Goal: Navigation & Orientation: Find specific page/section

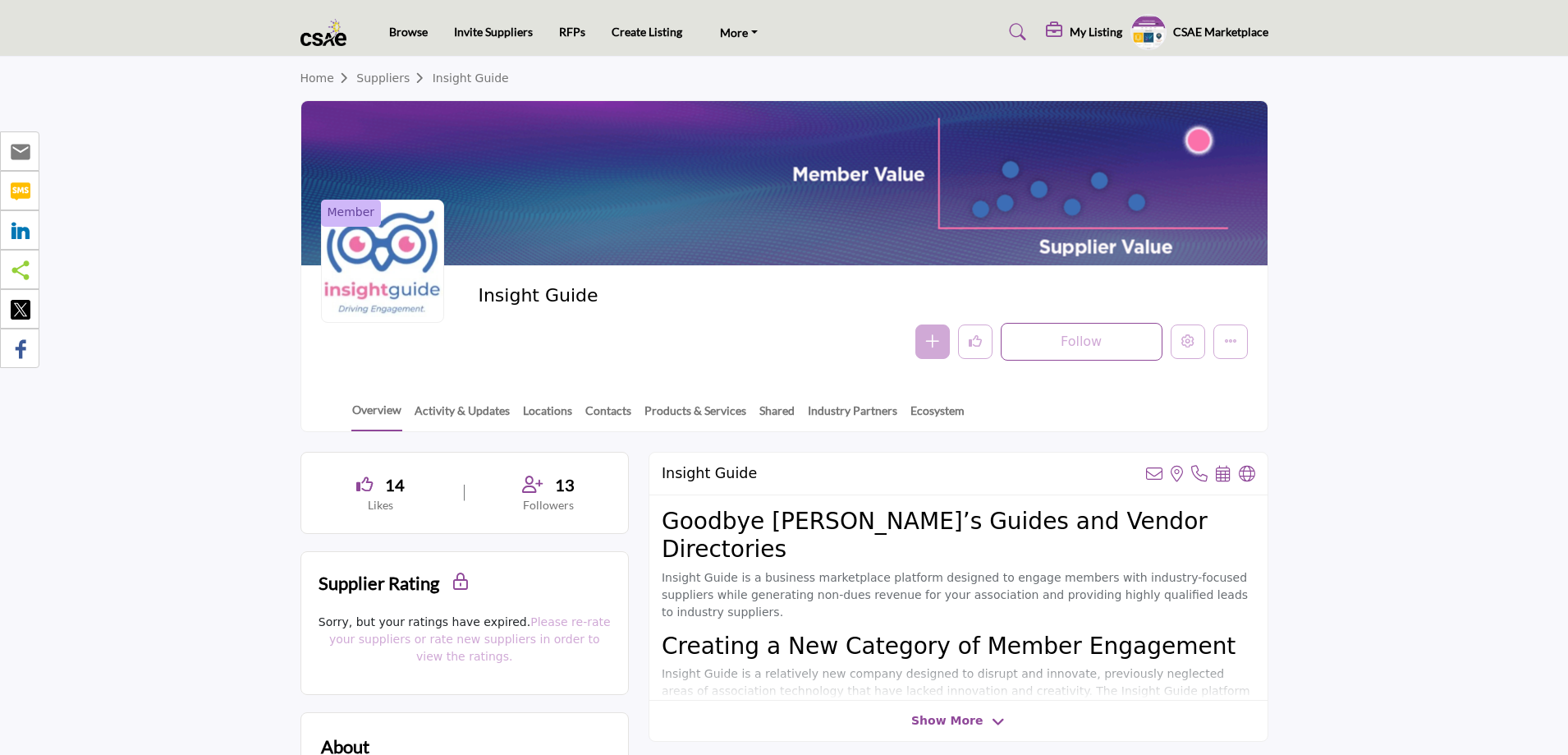
click at [1207, 28] on h5 "CSAE Marketplace" at bounding box center [1221, 31] width 96 height 17
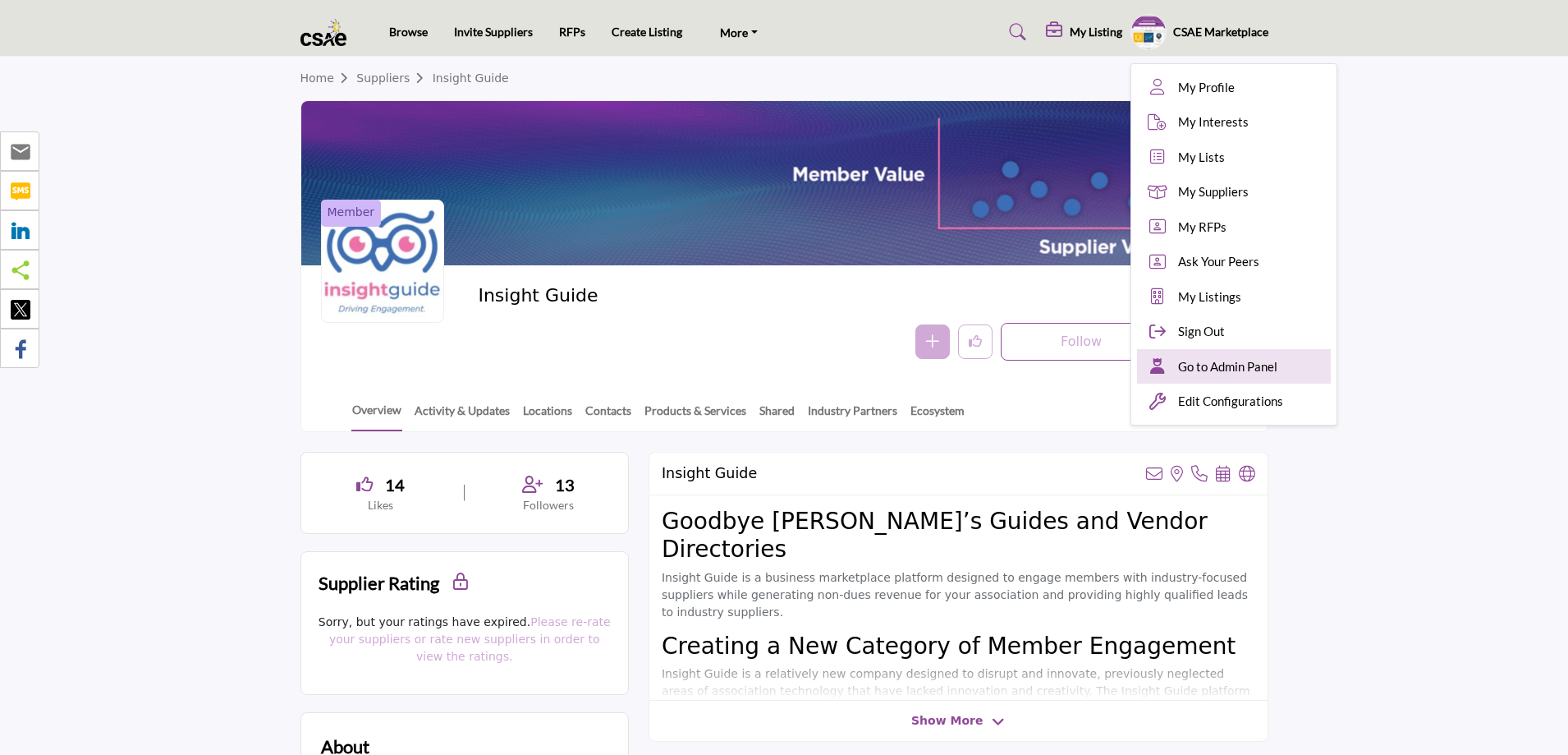
click at [1242, 355] on div "Go to Admin Panel" at bounding box center [1234, 367] width 194 height 36
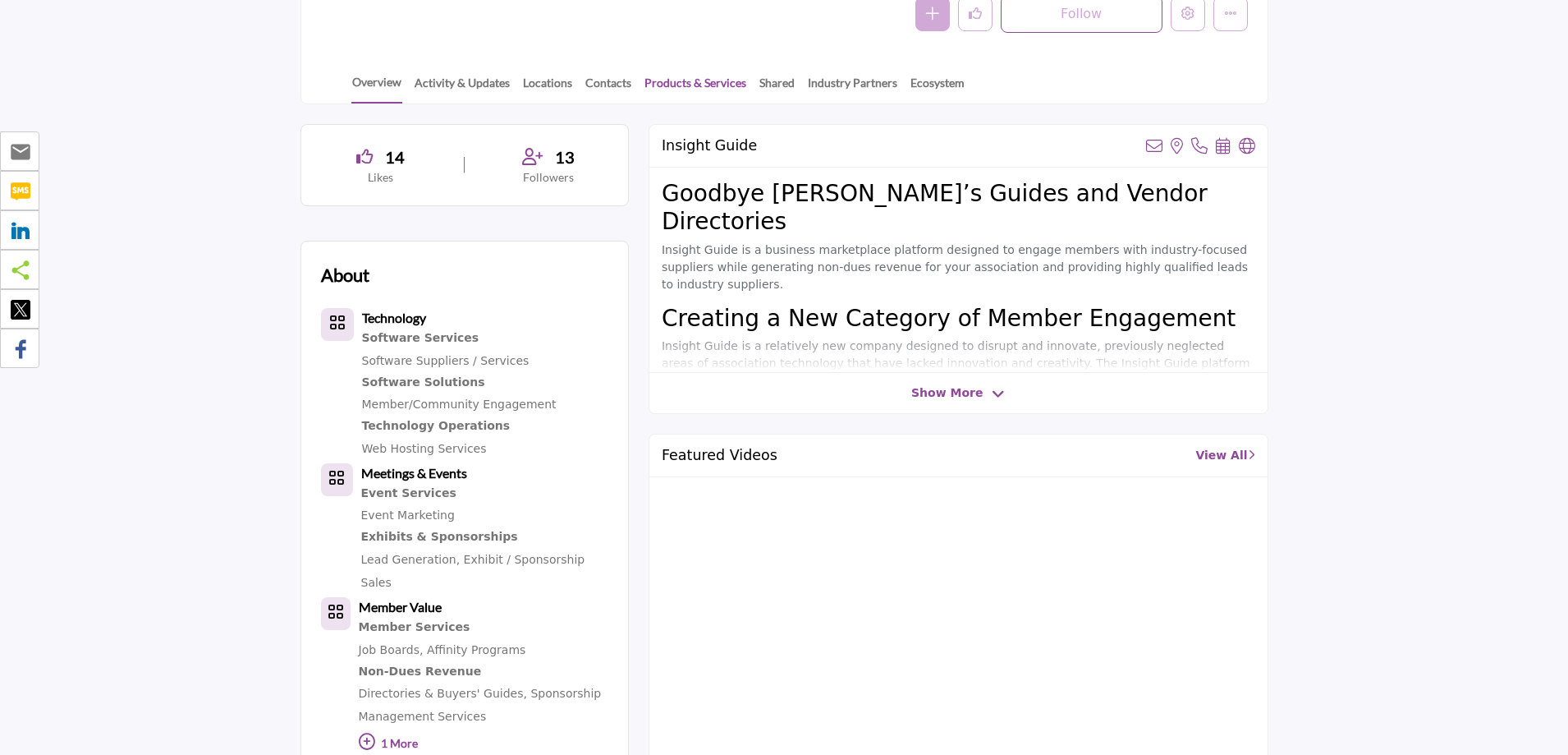
scroll to position [328, 0]
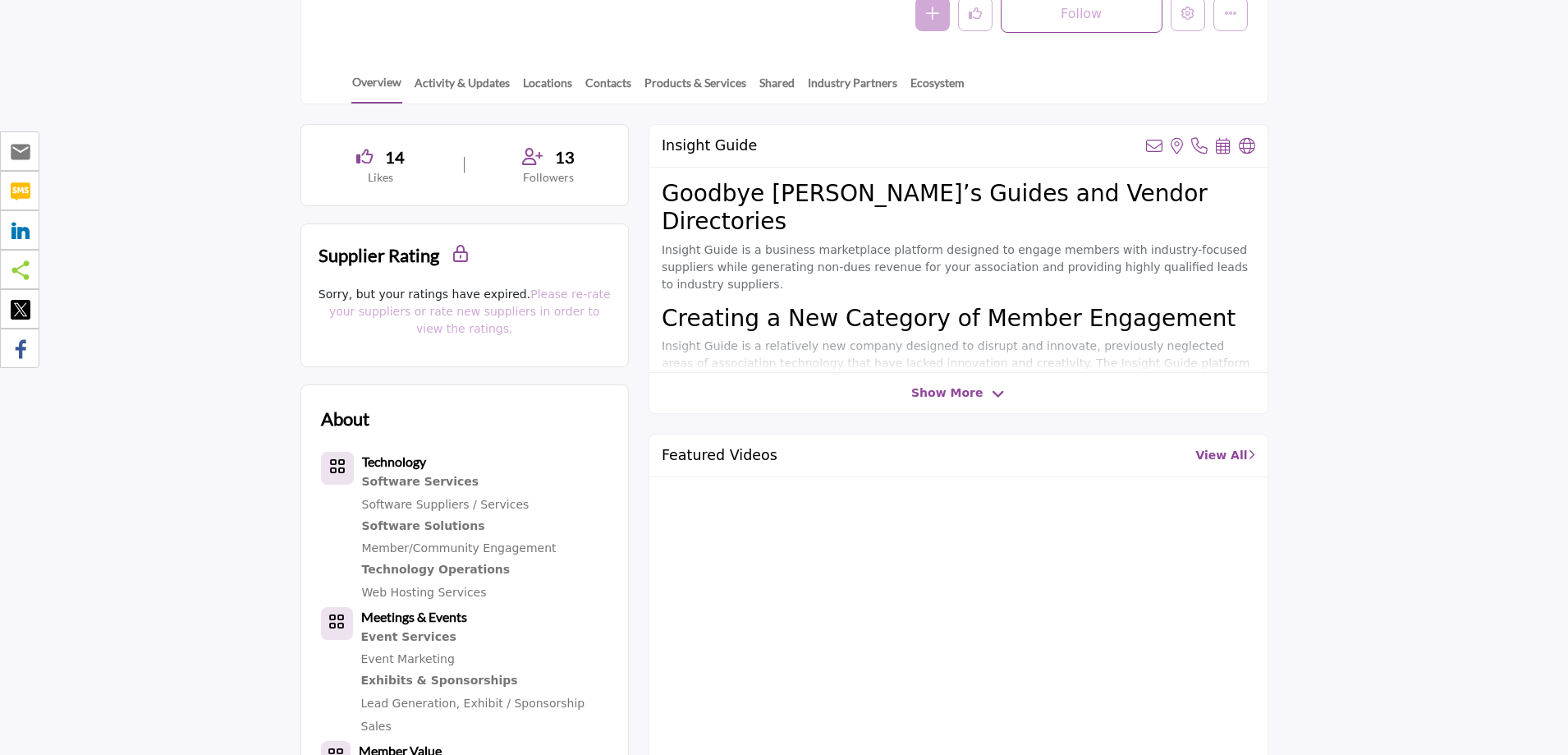
scroll to position [247, 0]
